Goal: Navigation & Orientation: Find specific page/section

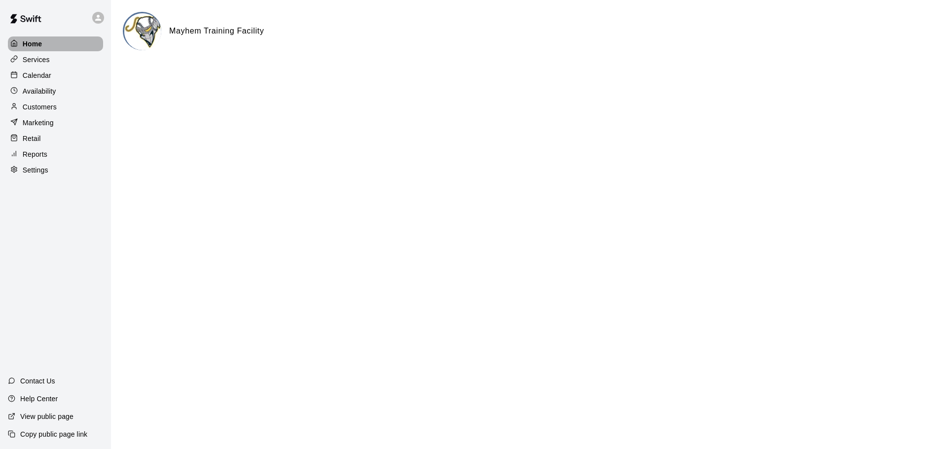
click at [54, 41] on div "Home" at bounding box center [55, 44] width 95 height 15
click at [66, 76] on div "Calendar" at bounding box center [55, 75] width 95 height 15
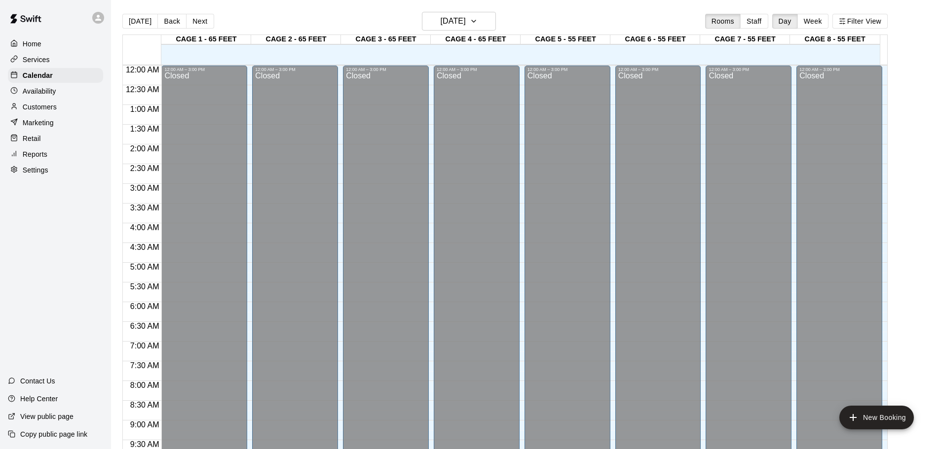
scroll to position [522, 0]
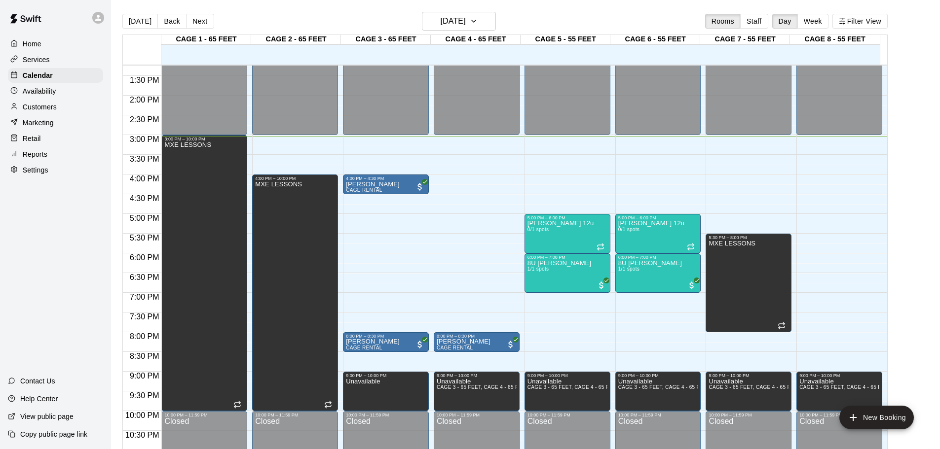
drag, startPoint x: 430, startPoint y: 154, endPoint x: 455, endPoint y: 148, distance: 26.3
click at [455, 148] on div "12:00 AM – 3:00 PM Closed 8:00 PM – 8:30 PM Stan Nedzhetskiy CAGE RENTAL 9:00 P…" at bounding box center [477, 16] width 86 height 947
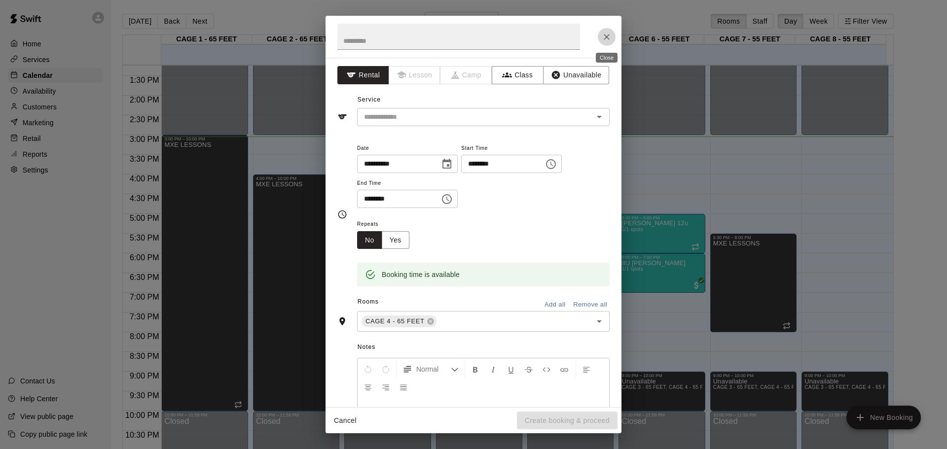
click at [611, 37] on icon "Close" at bounding box center [607, 37] width 10 height 10
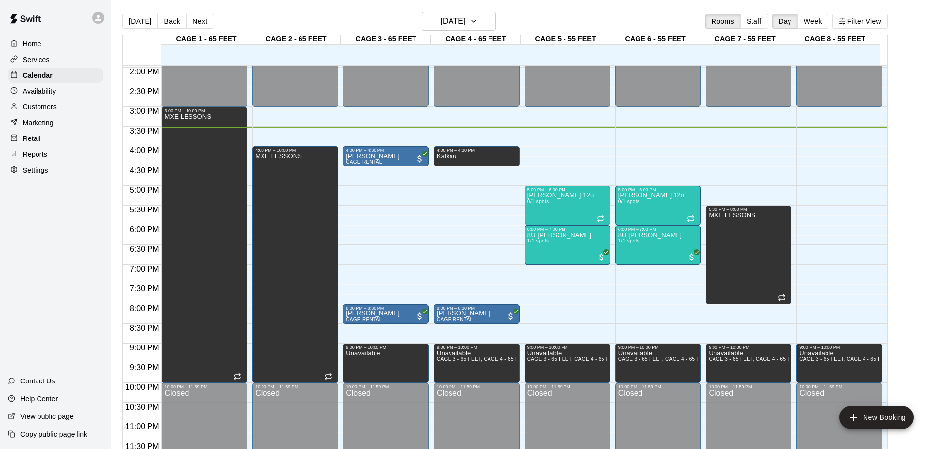
scroll to position [553, 0]
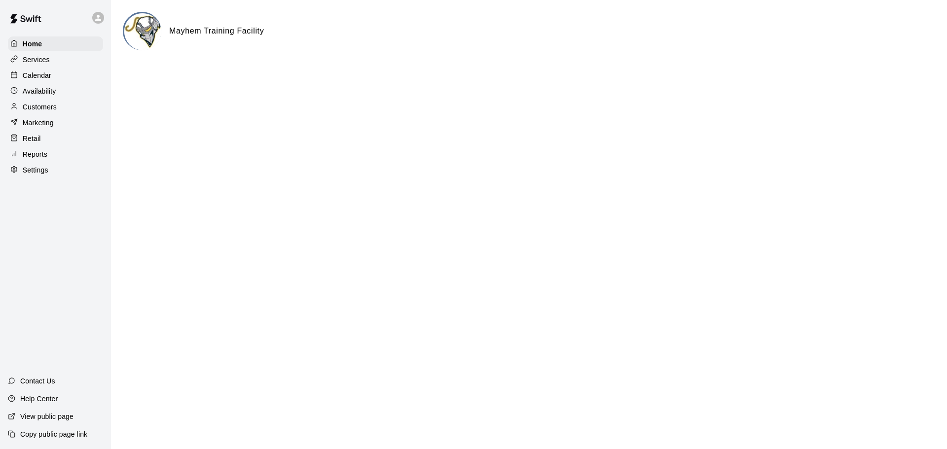
click at [77, 72] on div "Calendar" at bounding box center [55, 75] width 95 height 15
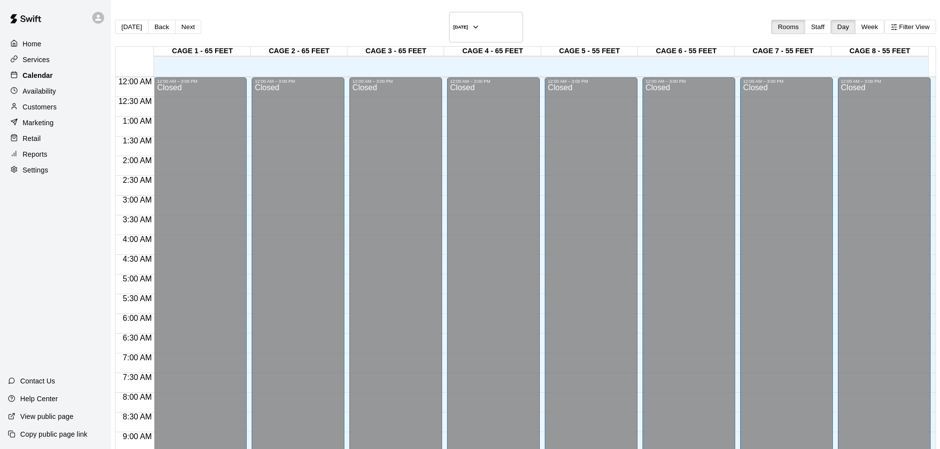
scroll to position [522, 0]
